Goal: Task Accomplishment & Management: Complete application form

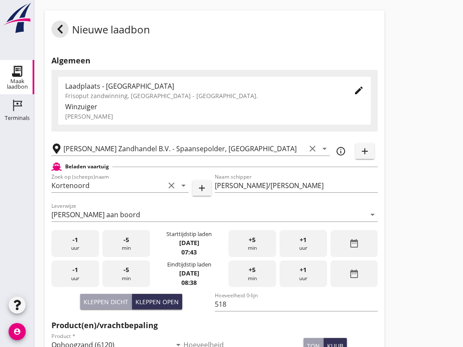
scroll to position [60, 0]
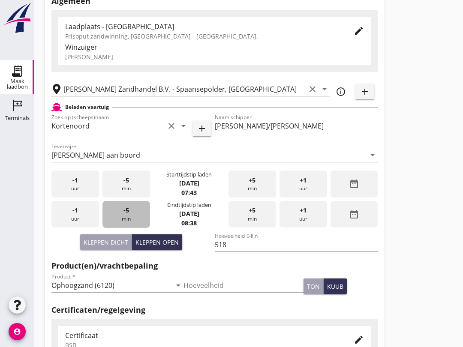
click at [132, 224] on div "-5 min" at bounding box center [126, 214] width 48 height 27
click at [124, 215] on span "-5" at bounding box center [126, 210] width 6 height 9
click at [130, 222] on div "-5 min" at bounding box center [126, 214] width 48 height 27
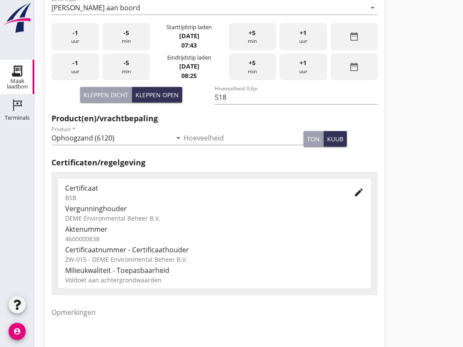
scroll to position [273, 0]
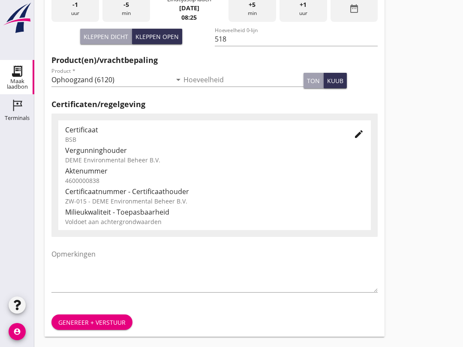
click at [108, 324] on div "Genereer + verstuur" at bounding box center [91, 322] width 67 height 9
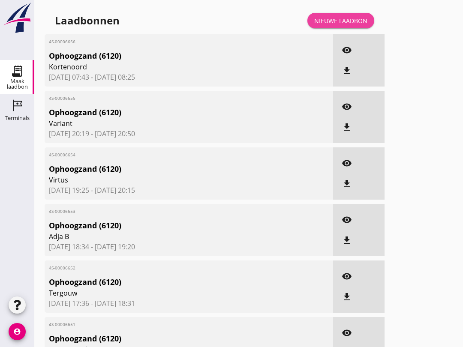
click at [339, 25] on div "Nieuwe laadbon" at bounding box center [340, 20] width 53 height 9
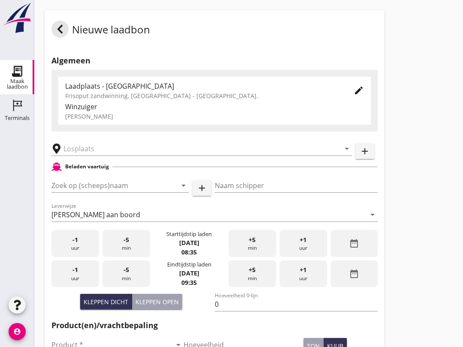
click at [89, 192] on input "Zoek op (scheeps)naam" at bounding box center [107, 186] width 113 height 14
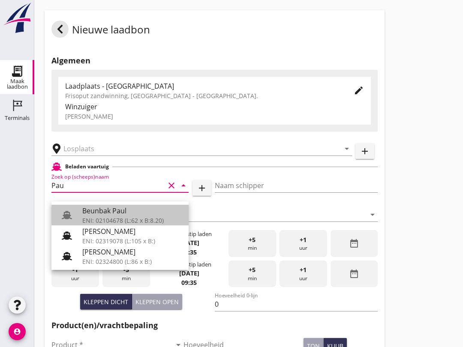
click at [140, 215] on div "Beunbak Paul" at bounding box center [131, 211] width 99 height 10
type input "Beunbak Paul"
type input "[PERSON_NAME]"
type input "576"
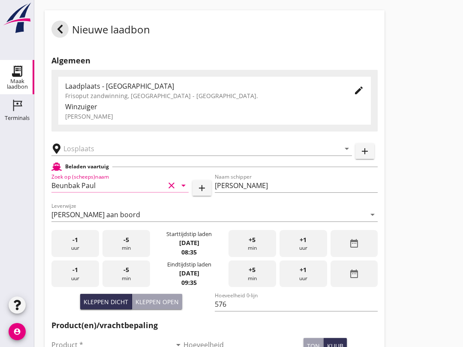
click at [80, 156] on input "text" at bounding box center [195, 149] width 264 height 14
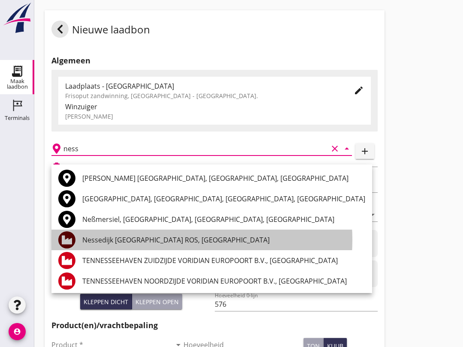
click at [179, 238] on div "Nessedijk [GEOGRAPHIC_DATA] ROS, [GEOGRAPHIC_DATA]" at bounding box center [223, 240] width 283 height 10
type input "Nessedijk [GEOGRAPHIC_DATA] ROS, [GEOGRAPHIC_DATA]"
